Goal: Information Seeking & Learning: Check status

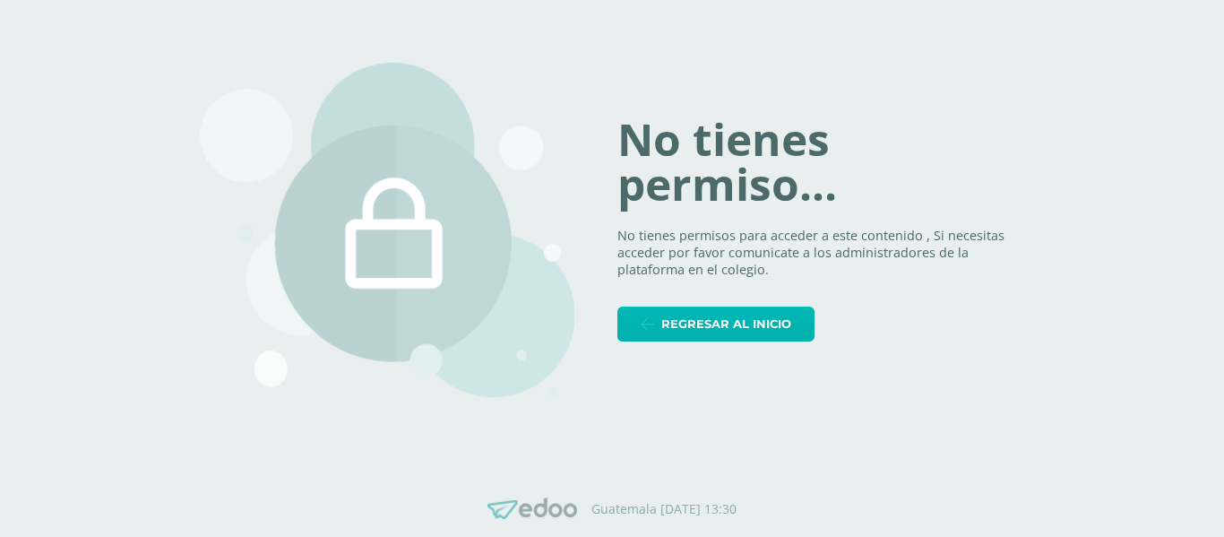
click at [747, 316] on span "Regresar al inicio" at bounding box center [726, 323] width 130 height 33
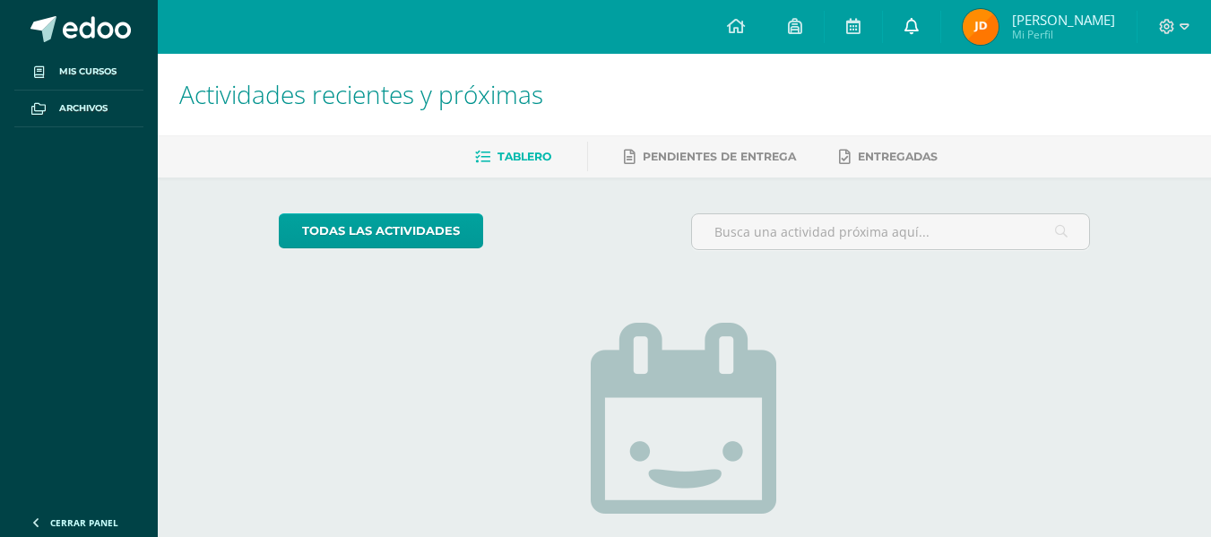
click at [919, 22] on icon at bounding box center [911, 26] width 14 height 16
click at [1064, 15] on span "[PERSON_NAME]" at bounding box center [1063, 20] width 103 height 18
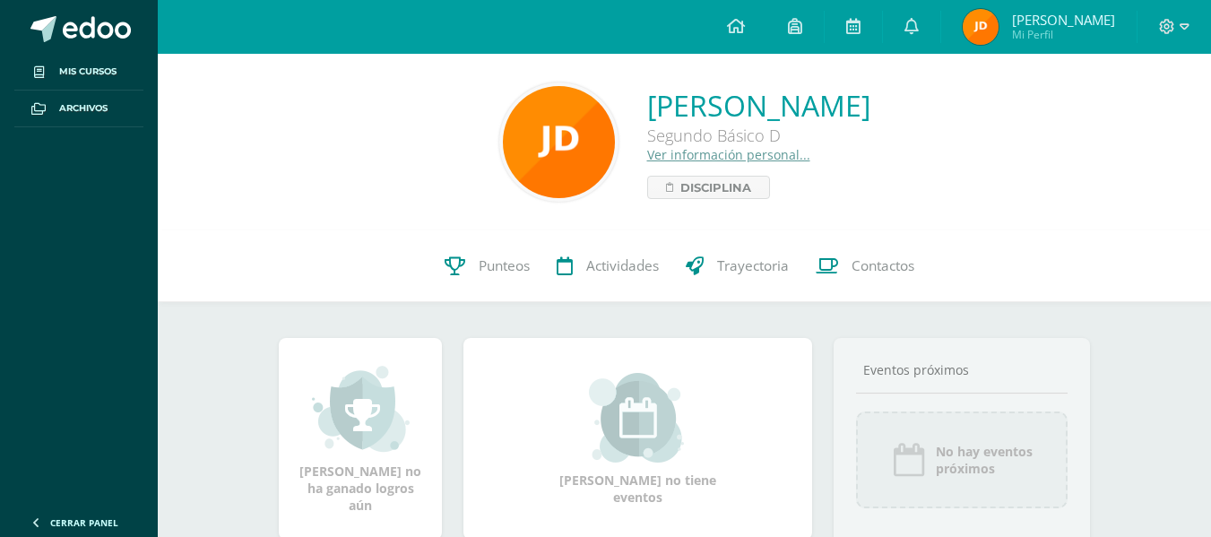
click at [473, 278] on link "Punteos" at bounding box center [487, 266] width 112 height 72
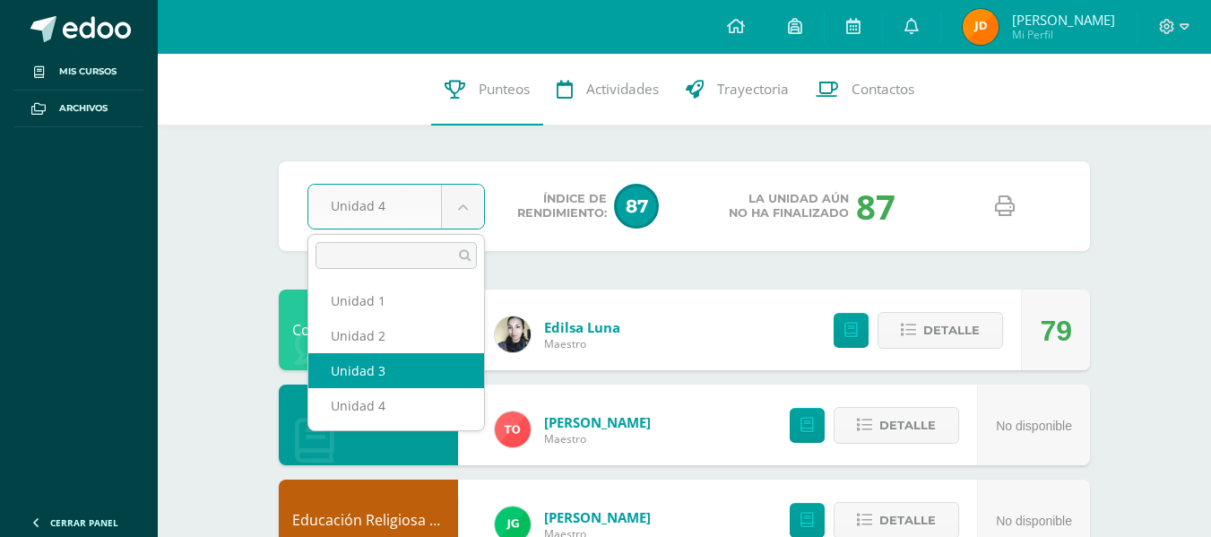
select select "Unidad 3"
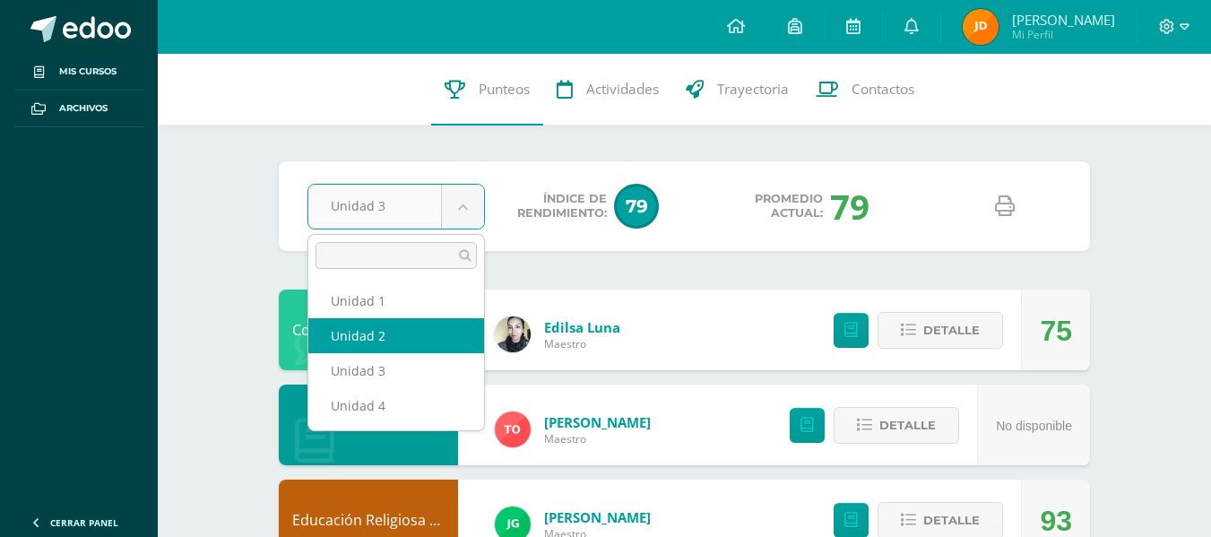
select select "Unidad 2"
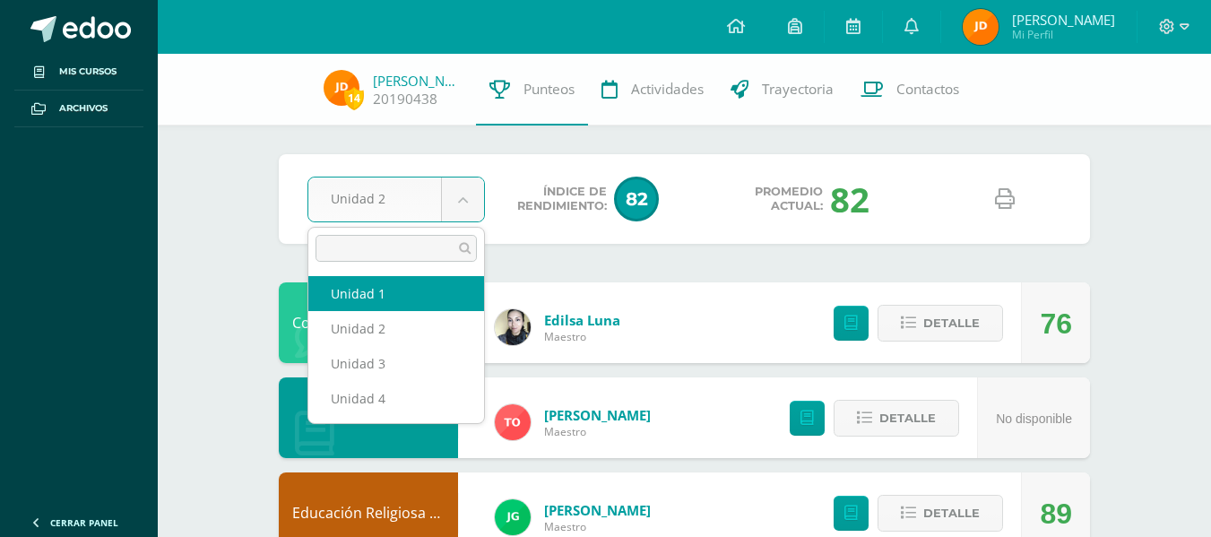
select select "Unidad 1"
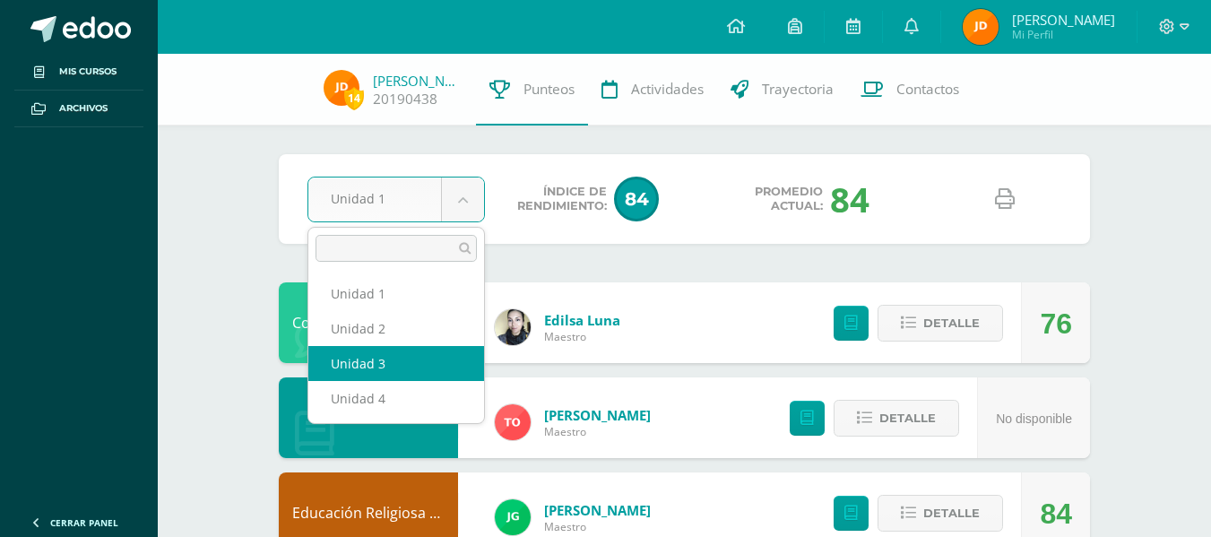
select select "Unidad 3"
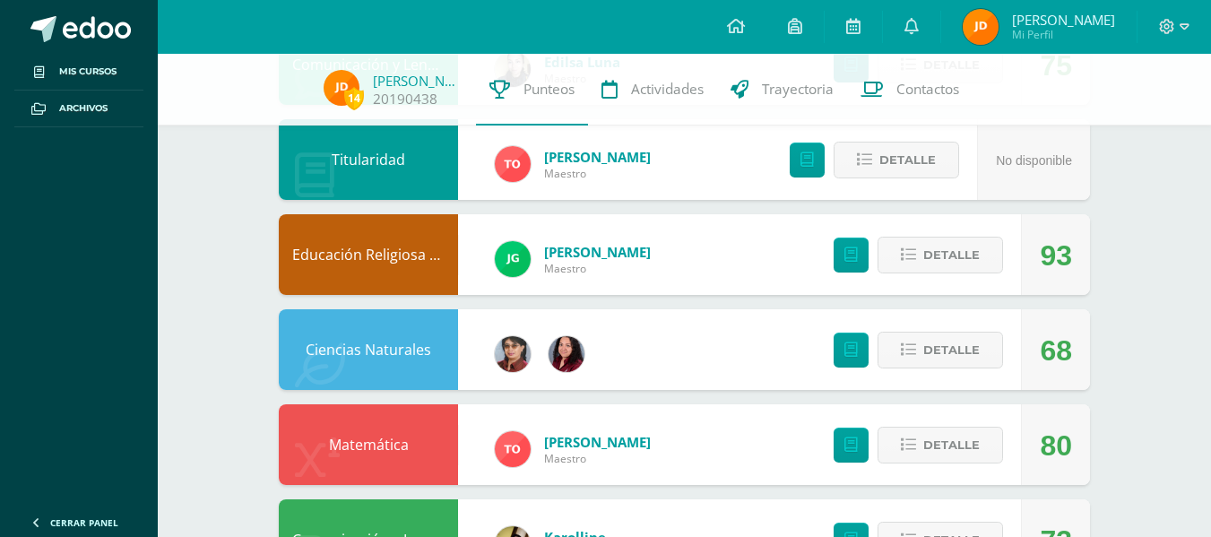
scroll to position [264, 0]
